Goal: Register for event/course

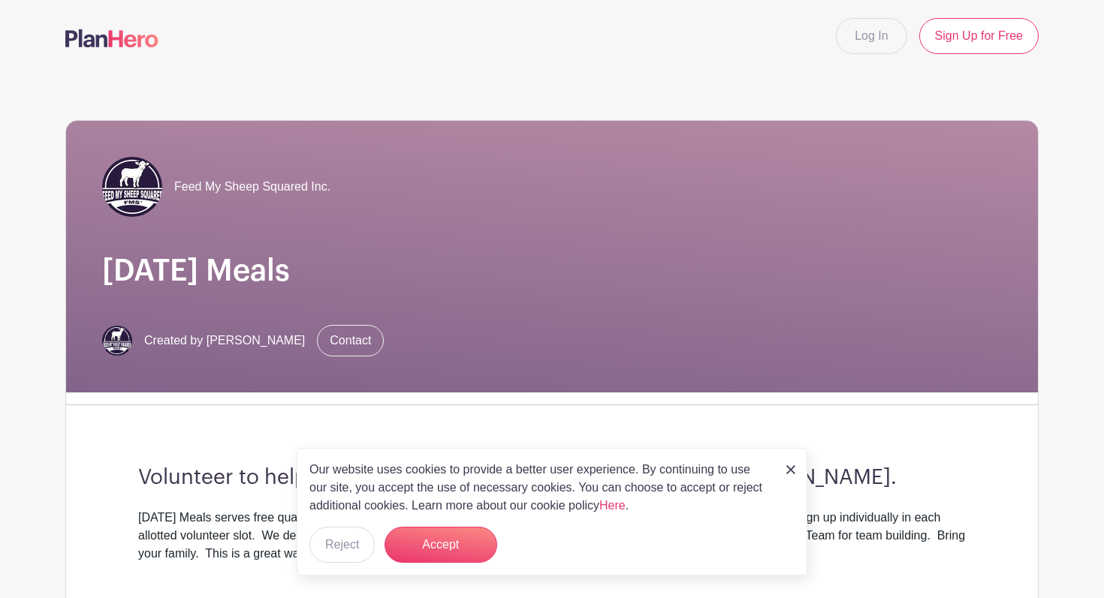
click at [534, 217] on div "Feed My Sheep Squared Inc. [DATE] Meals Created by [PERSON_NAME] Contact" at bounding box center [552, 257] width 972 height 272
click at [459, 547] on button "Accept" at bounding box center [440, 545] width 113 height 36
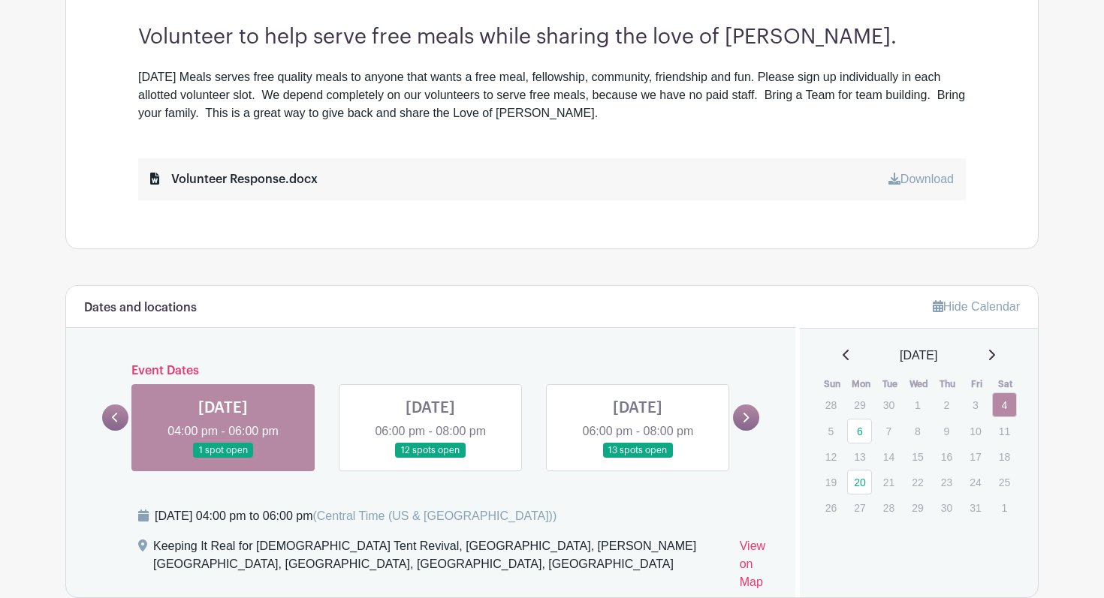
scroll to position [474, 0]
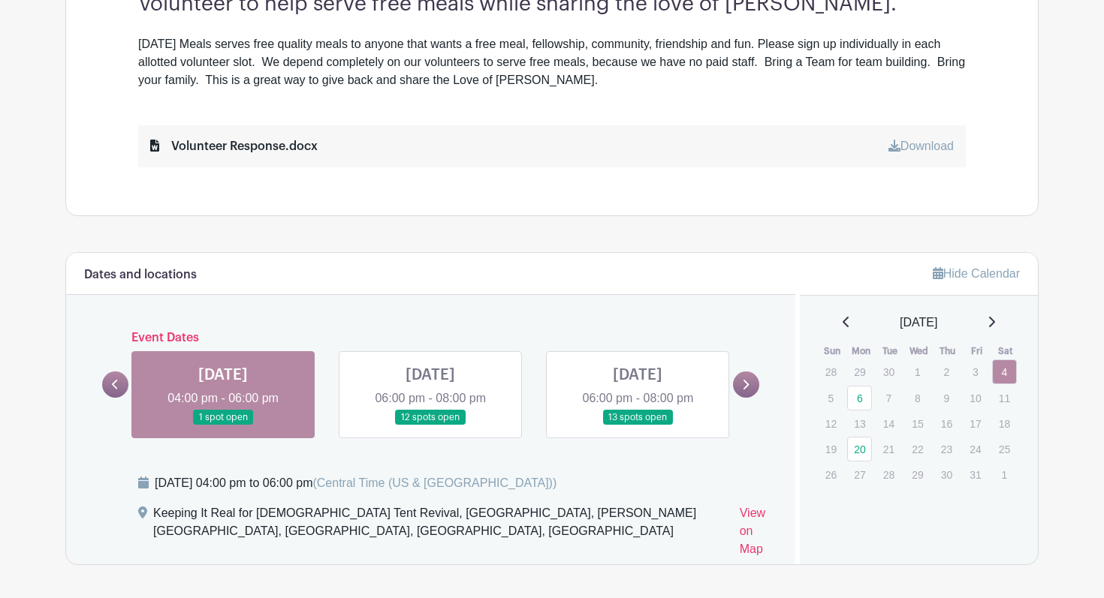
click at [430, 426] on link at bounding box center [430, 426] width 0 height 0
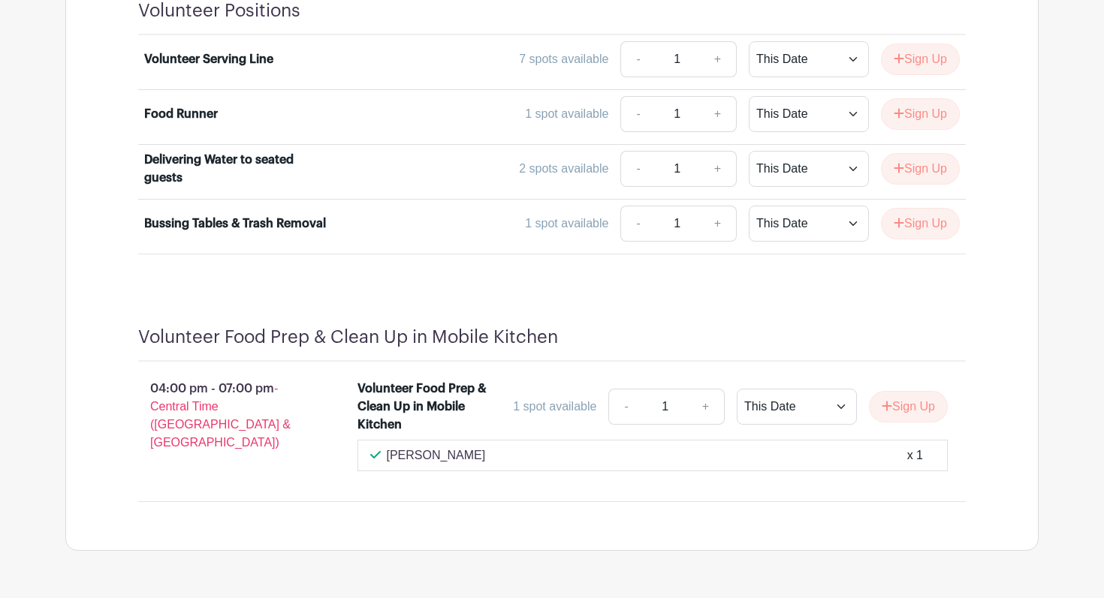
scroll to position [1122, 0]
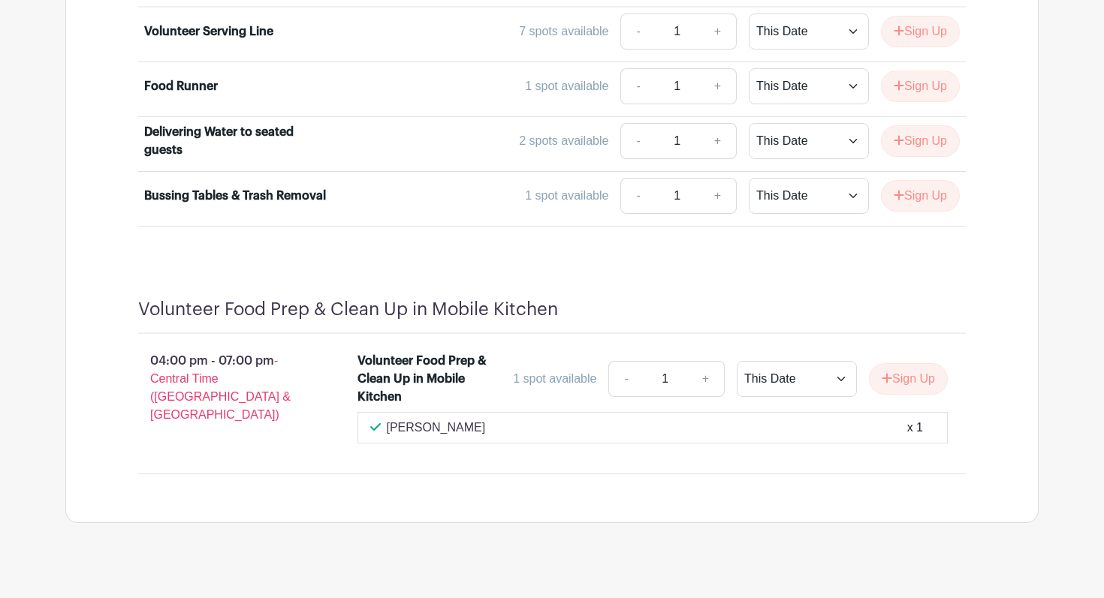
click at [424, 300] on h4 "Volunteer Food Prep & Clean Up in Mobile Kitchen" at bounding box center [348, 310] width 420 height 22
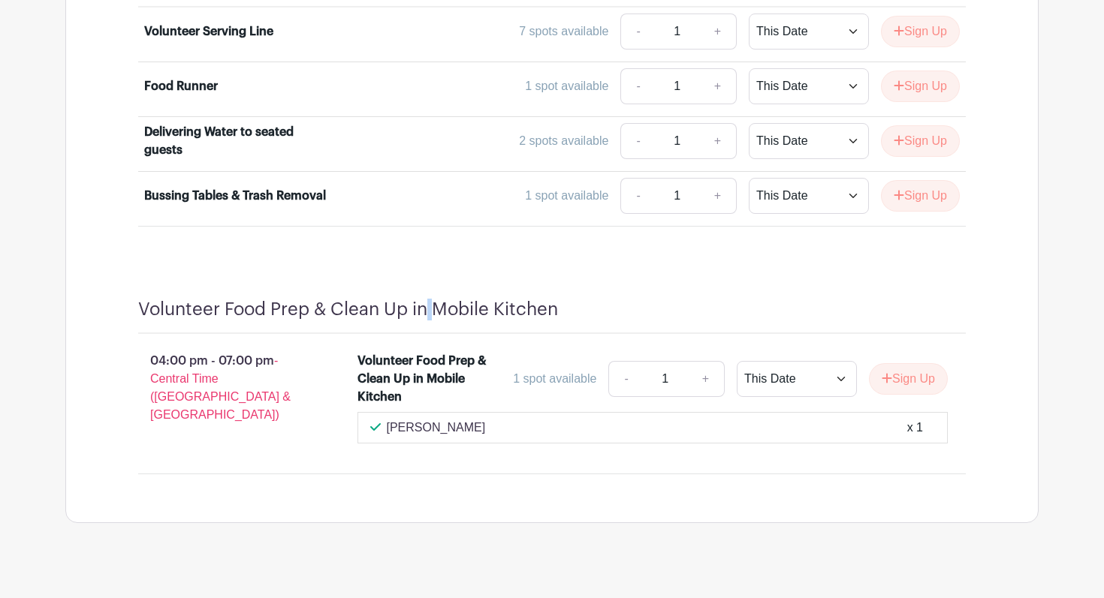
click at [424, 300] on h4 "Volunteer Food Prep & Clean Up in Mobile Kitchen" at bounding box center [348, 310] width 420 height 22
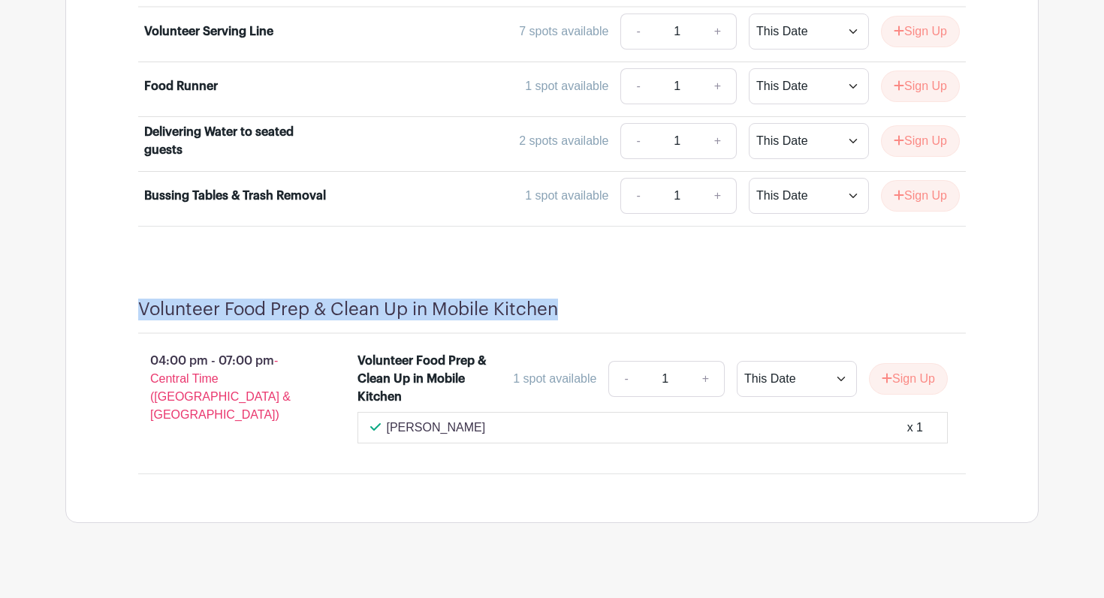
click at [424, 300] on h4 "Volunteer Food Prep & Clean Up in Mobile Kitchen" at bounding box center [348, 310] width 420 height 22
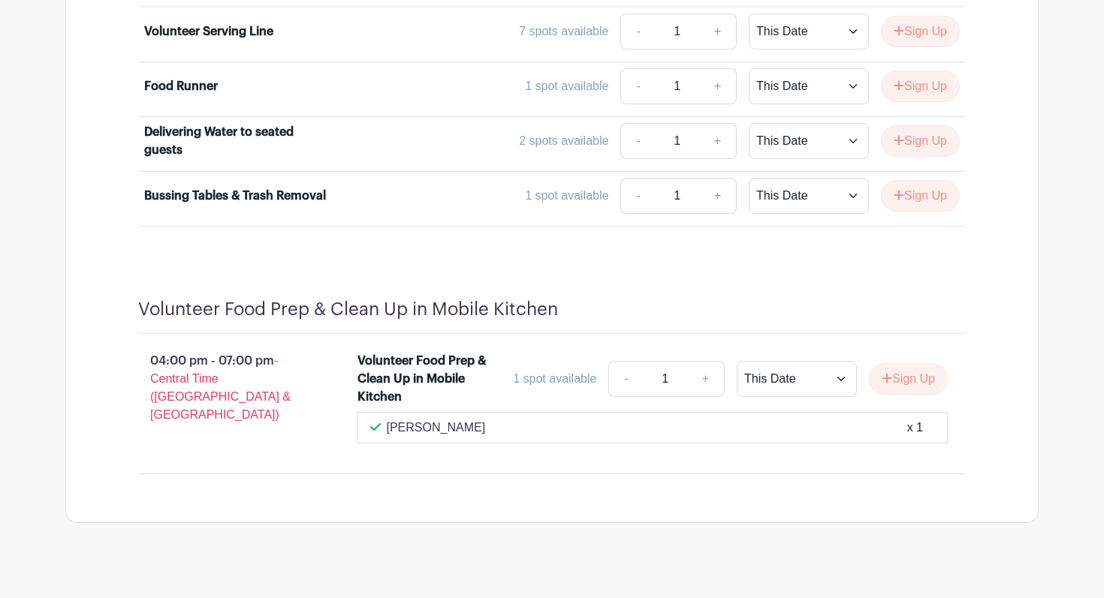
click at [454, 419] on p "[PERSON_NAME]" at bounding box center [436, 428] width 99 height 18
click at [430, 418] on div "[PERSON_NAME] x 1" at bounding box center [652, 428] width 591 height 32
click at [453, 352] on div "Volunteer Food Prep & Clean Up in Mobile Kitchen" at bounding box center [422, 379] width 130 height 54
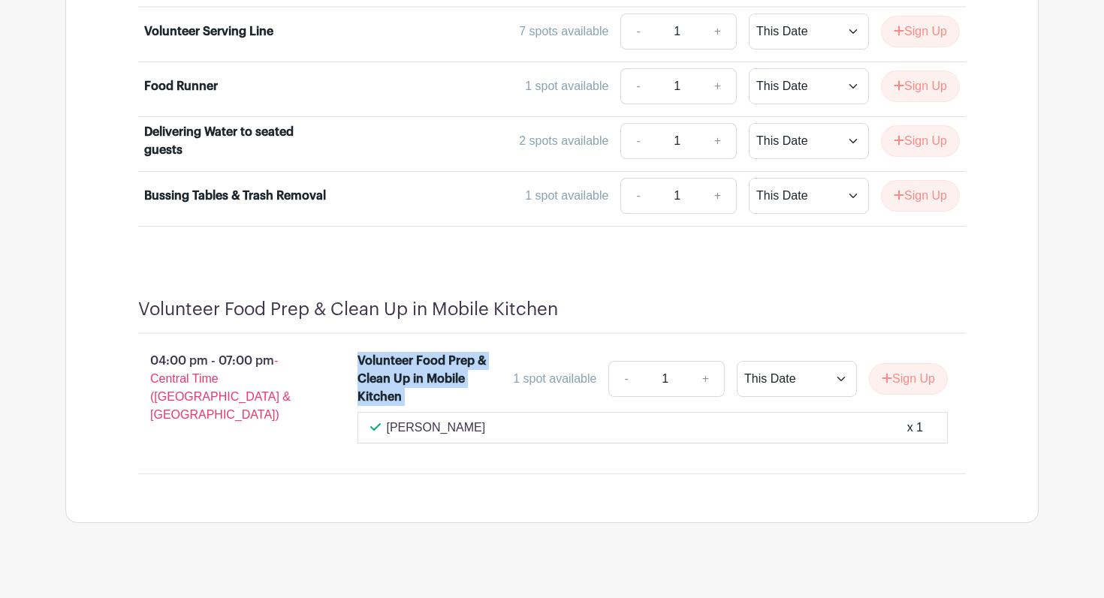
click at [453, 352] on div "Volunteer Food Prep & Clean Up in Mobile Kitchen" at bounding box center [422, 379] width 130 height 54
click at [454, 352] on div "Volunteer Food Prep & Clean Up in Mobile Kitchen" at bounding box center [422, 379] width 130 height 54
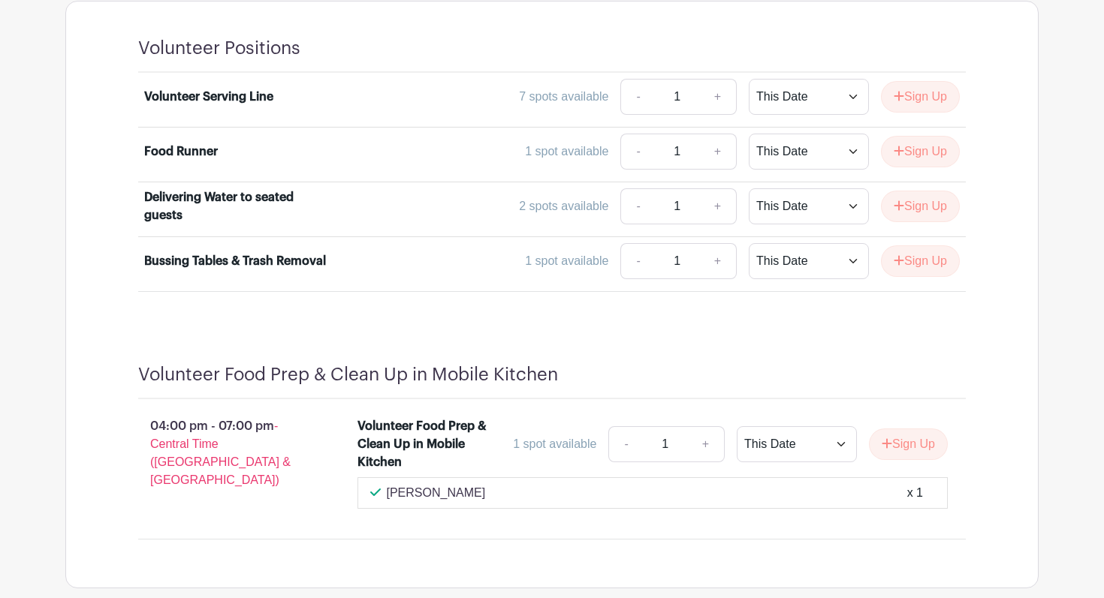
scroll to position [1051, 0]
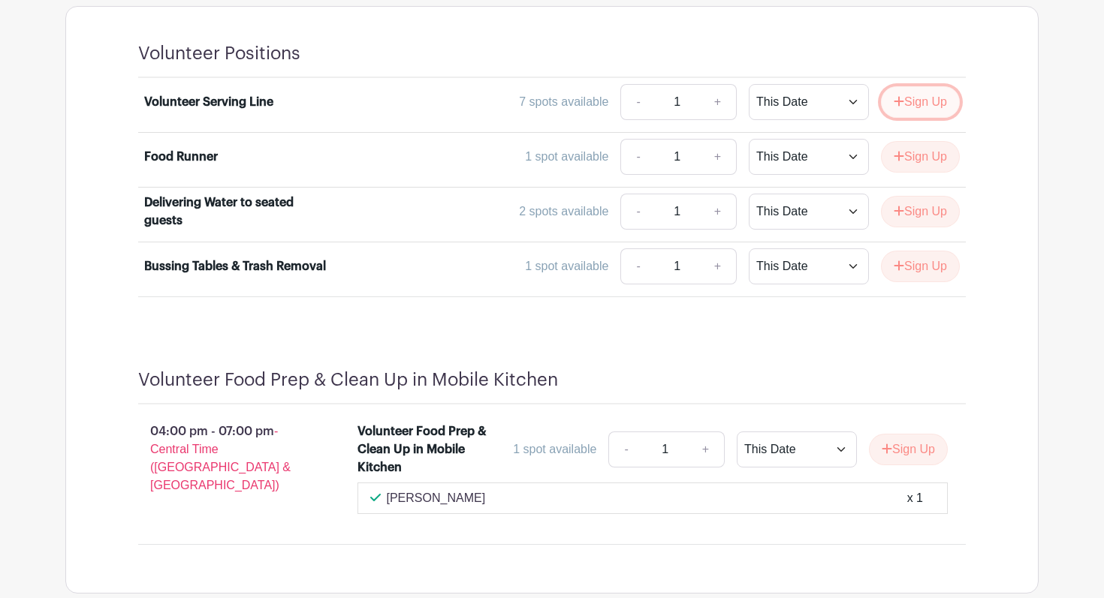
click at [908, 86] on button "Sign Up" at bounding box center [920, 102] width 79 height 32
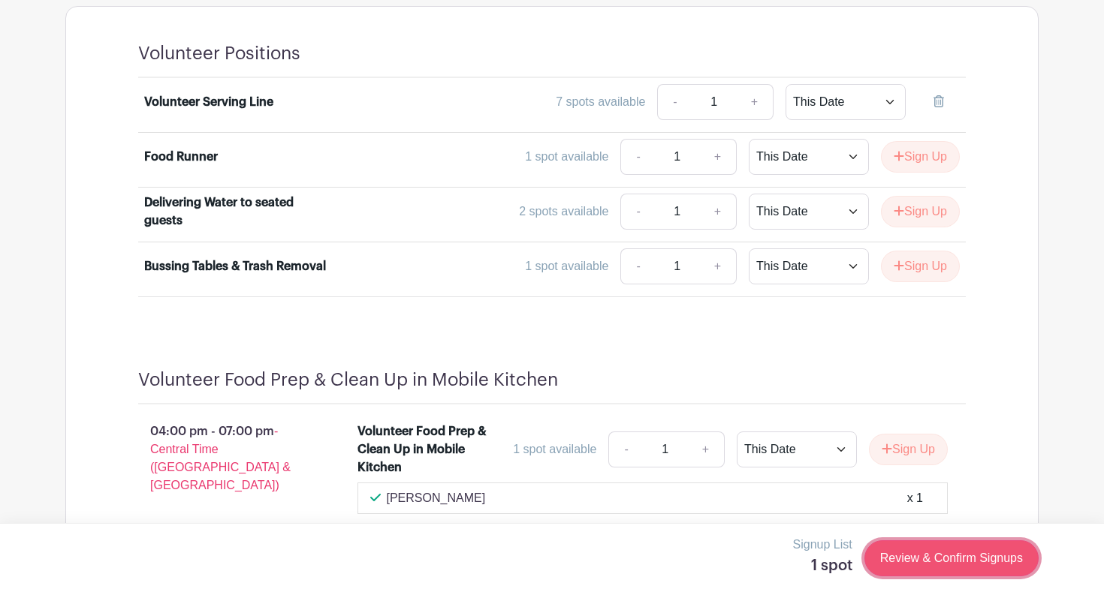
click at [957, 567] on link "Review & Confirm Signups" at bounding box center [951, 559] width 174 height 36
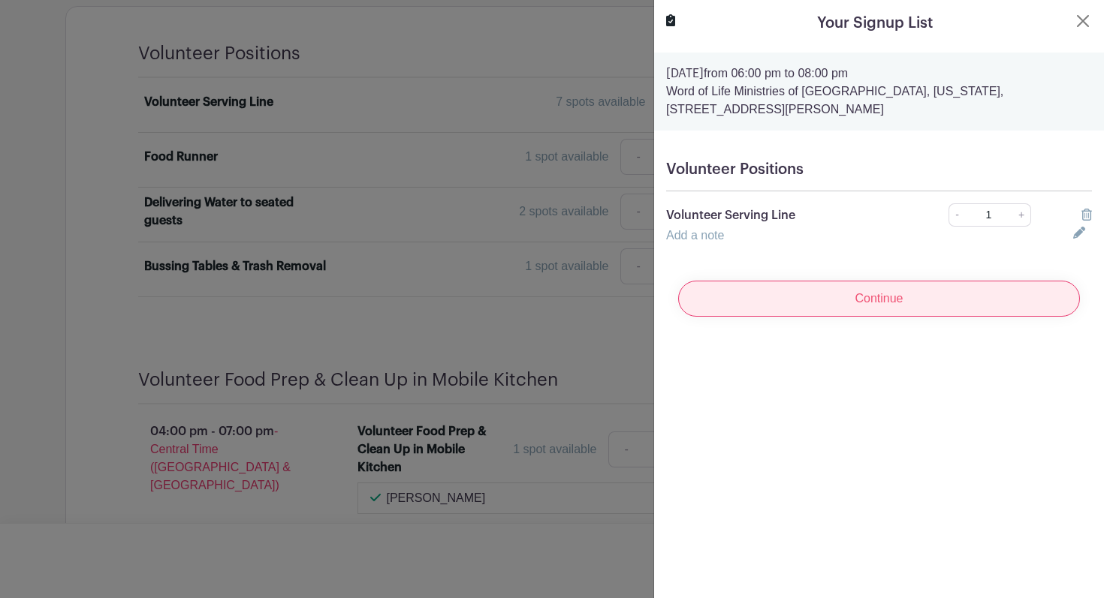
click at [905, 311] on input "Continue" at bounding box center [879, 299] width 402 height 36
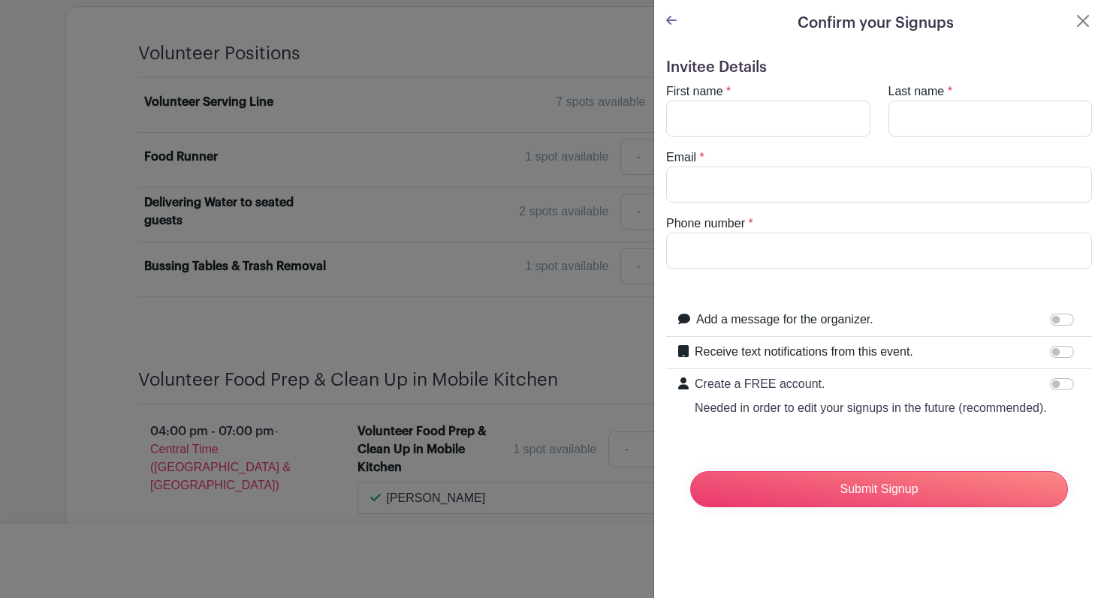
click at [785, 140] on turbo-frame "First name * Last name * Email * Phone number *" at bounding box center [879, 176] width 426 height 186
click at [764, 118] on input "First name" at bounding box center [768, 119] width 204 height 36
type input "Sherilan"
click at [957, 126] on input "Last name" at bounding box center [990, 119] width 204 height 36
type input "Bedogne"
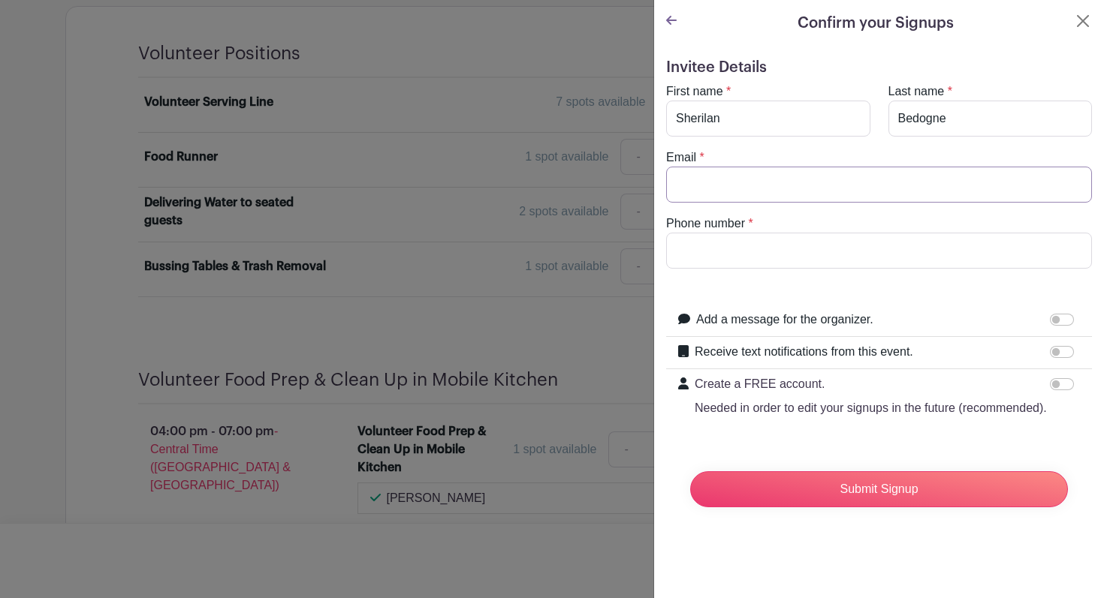
click at [831, 180] on input "Email" at bounding box center [879, 185] width 426 height 36
type input "[EMAIL_ADDRESS][DOMAIN_NAME]"
click at [860, 255] on input "Phone number" at bounding box center [879, 251] width 426 height 36
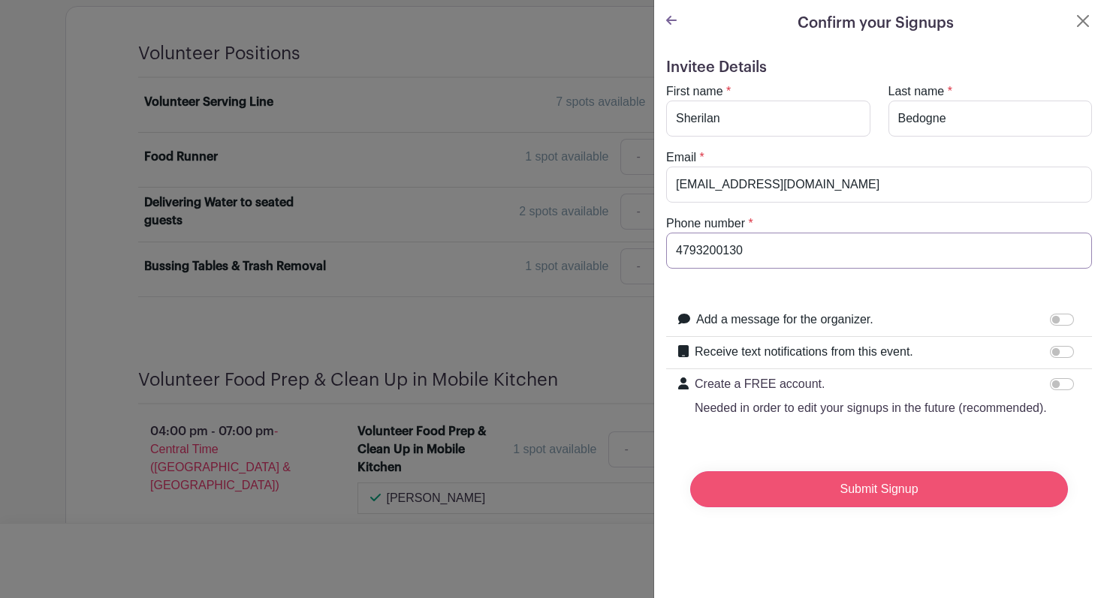
type input "4793200130"
click at [867, 493] on input "Submit Signup" at bounding box center [879, 490] width 378 height 36
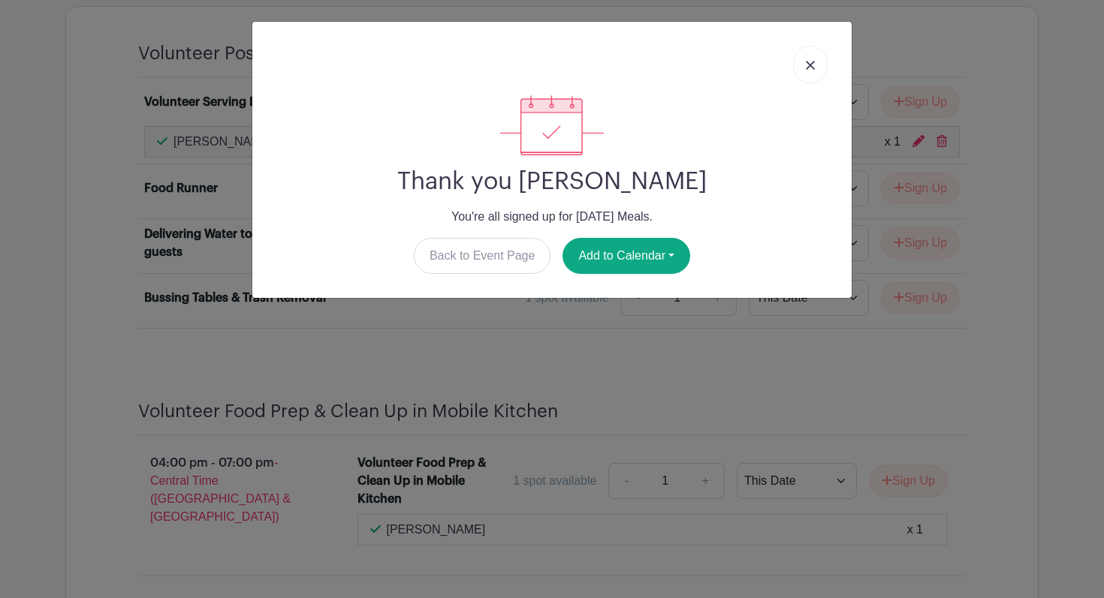
click at [807, 68] on img at bounding box center [810, 65] width 9 height 9
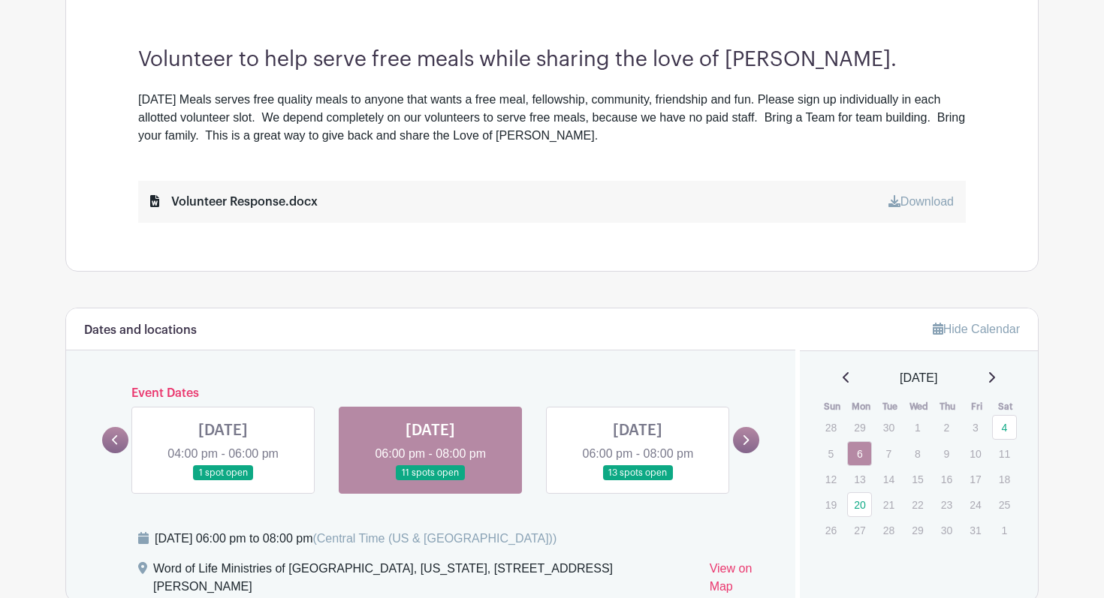
scroll to position [457, 0]
